Goal: Transaction & Acquisition: Purchase product/service

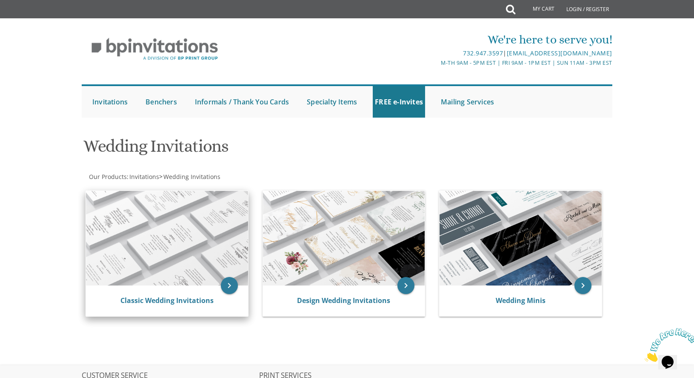
click at [187, 247] on img at bounding box center [167, 238] width 162 height 95
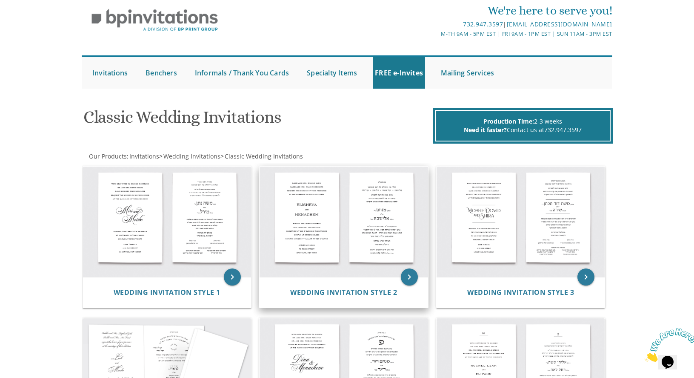
scroll to position [85, 0]
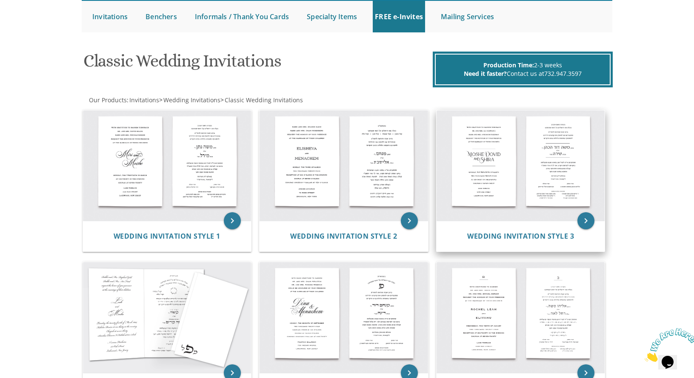
click at [486, 162] on img at bounding box center [521, 165] width 169 height 111
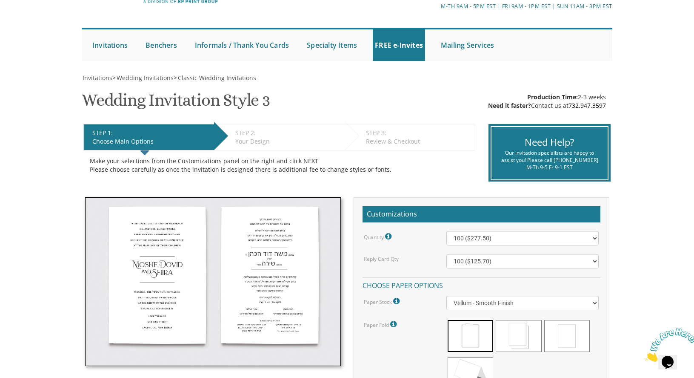
scroll to position [128, 0]
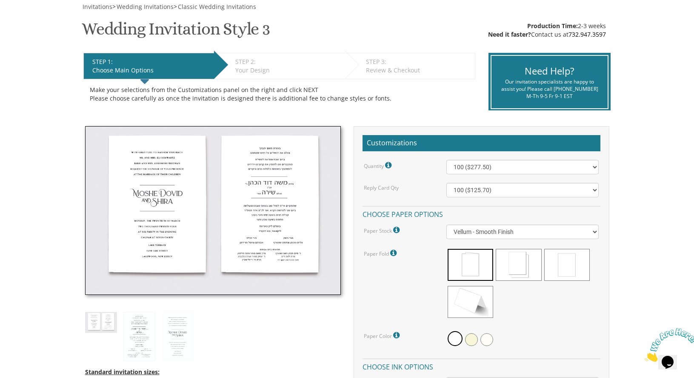
click at [168, 213] on img at bounding box center [213, 210] width 256 height 169
click at [147, 331] on img at bounding box center [139, 336] width 32 height 49
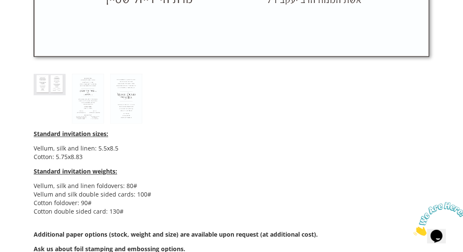
scroll to position [894, 0]
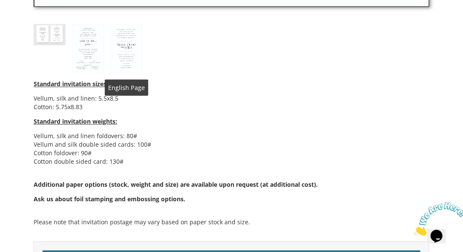
click at [123, 55] on img at bounding box center [126, 48] width 32 height 49
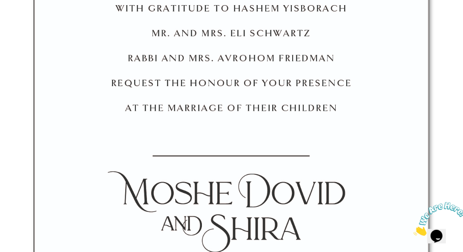
scroll to position [355, 0]
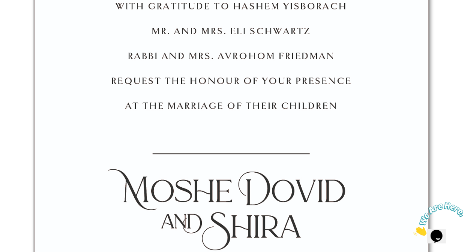
click at [413, 229] on icon "Close" at bounding box center [413, 232] width 0 height 7
